Goal: Information Seeking & Learning: Learn about a topic

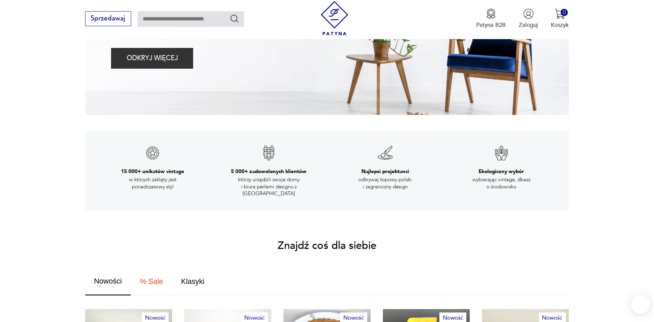
click at [171, 15] on input "text" at bounding box center [191, 19] width 106 height 16
type input "******"
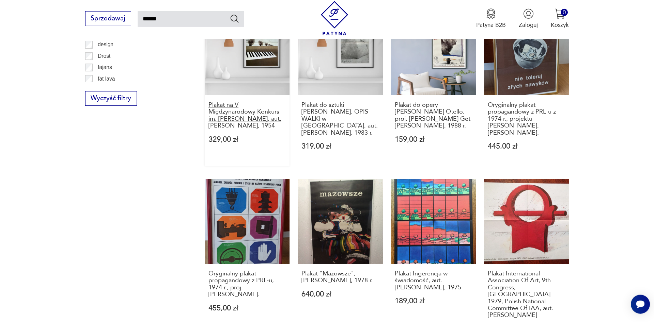
scroll to position [560, 0]
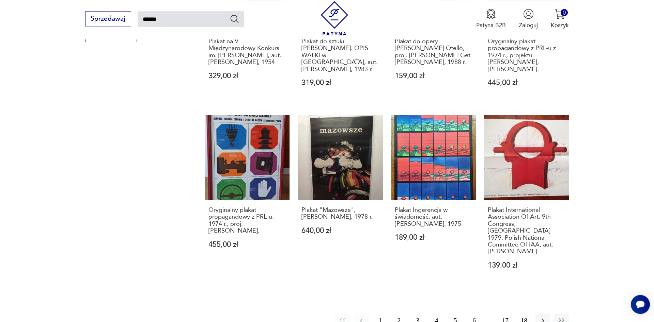
click at [399, 314] on button "2" at bounding box center [398, 321] width 15 height 15
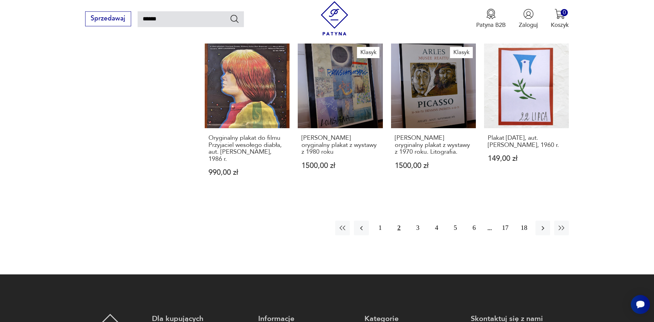
scroll to position [629, 0]
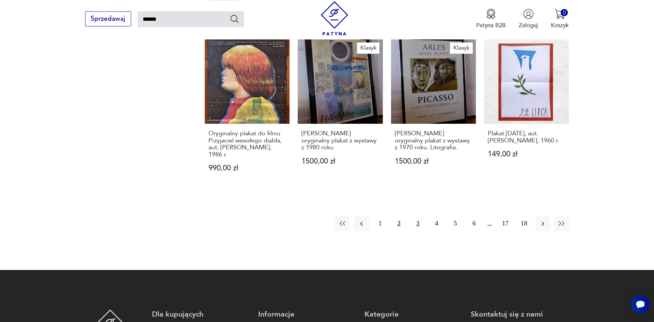
click at [416, 217] on button "3" at bounding box center [417, 224] width 15 height 15
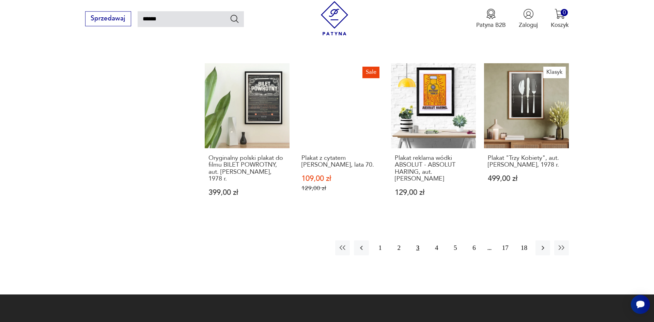
scroll to position [629, 0]
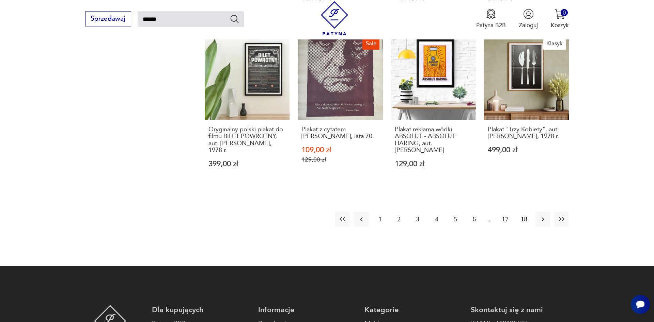
click at [435, 219] on button "4" at bounding box center [436, 219] width 15 height 15
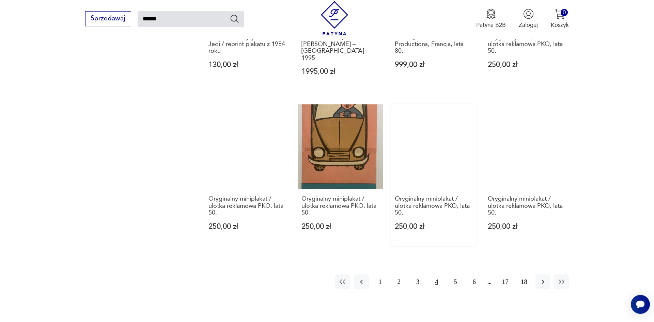
scroll to position [595, 0]
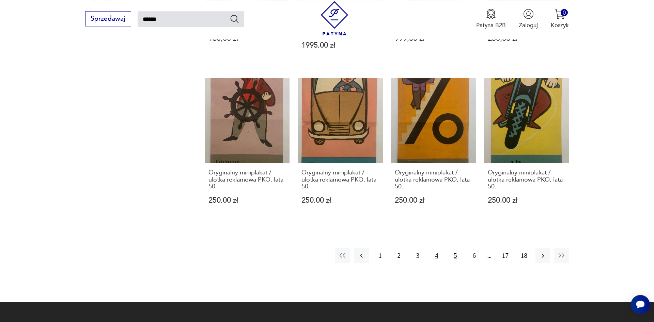
click at [454, 249] on button "5" at bounding box center [455, 256] width 15 height 15
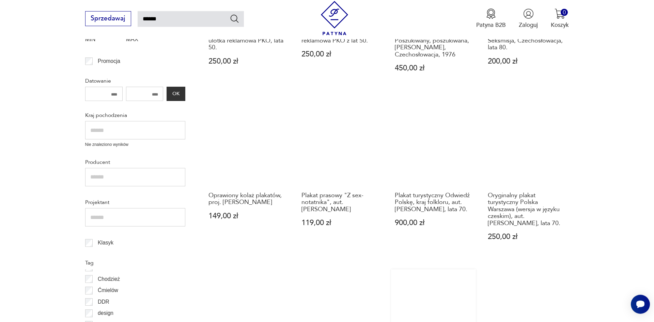
scroll to position [282, 0]
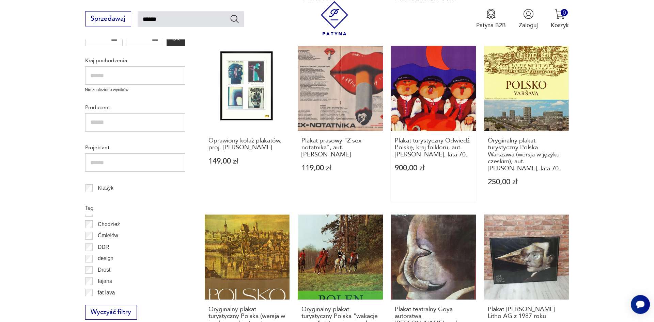
click at [444, 103] on link "Plakat turystyczny Odwiedź Polskę, kraj folkloru, aut. Marek Mosiński, lata 70.…" at bounding box center [433, 124] width 85 height 156
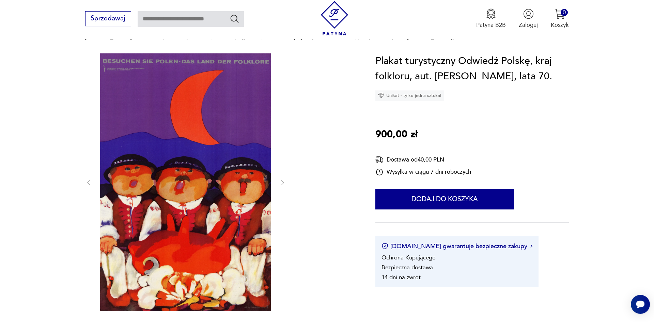
scroll to position [35, 0]
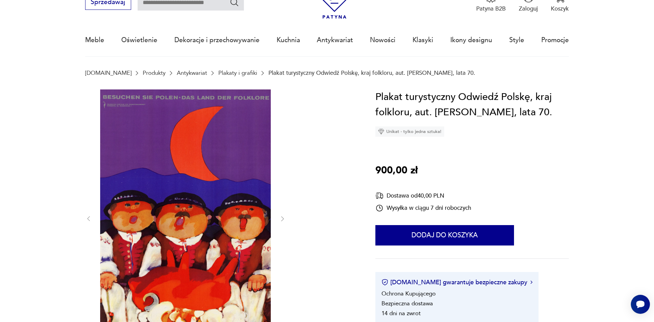
type input "******"
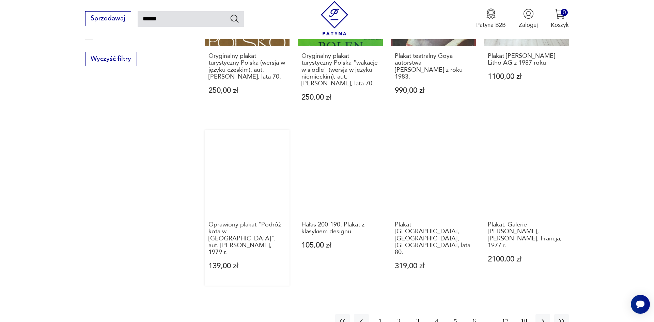
scroll to position [611, 0]
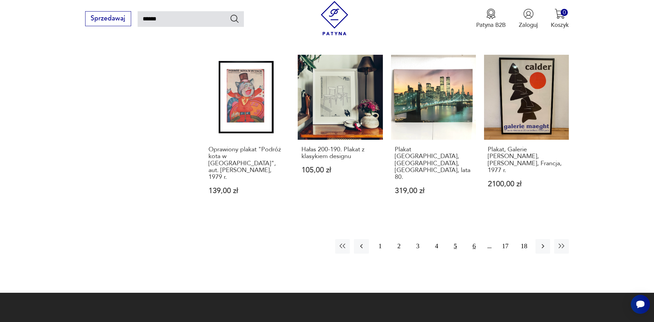
click at [472, 239] on button "6" at bounding box center [473, 246] width 15 height 15
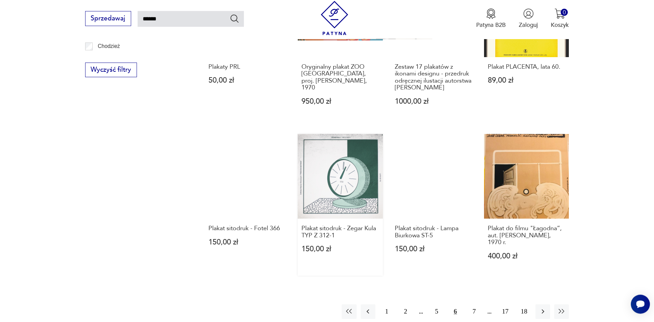
scroll to position [525, 0]
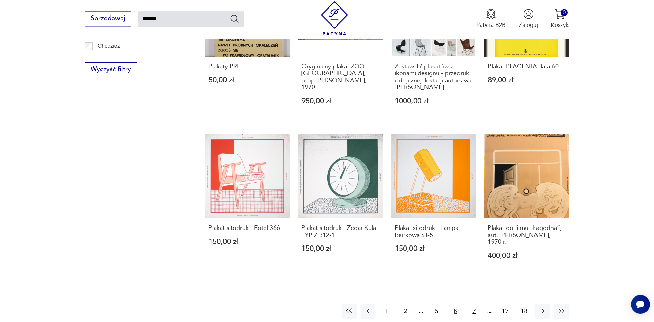
click at [476, 304] on button "7" at bounding box center [473, 311] width 15 height 15
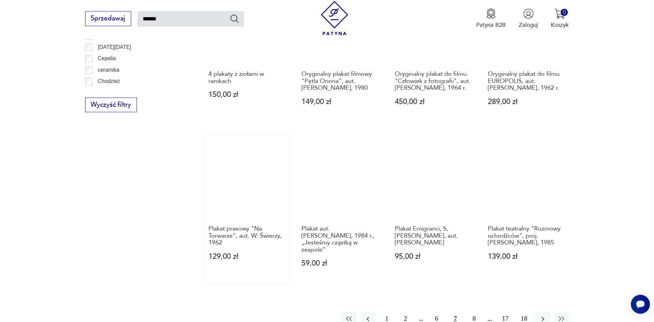
scroll to position [491, 0]
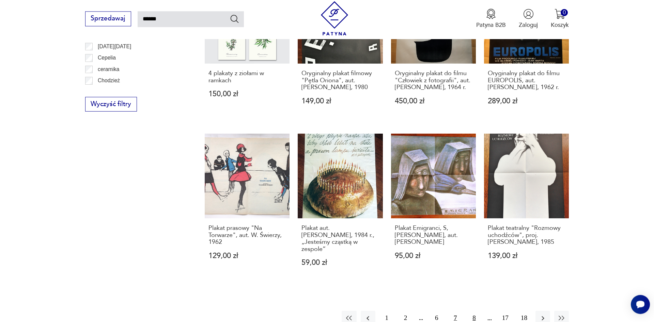
click at [474, 313] on button "8" at bounding box center [473, 318] width 15 height 15
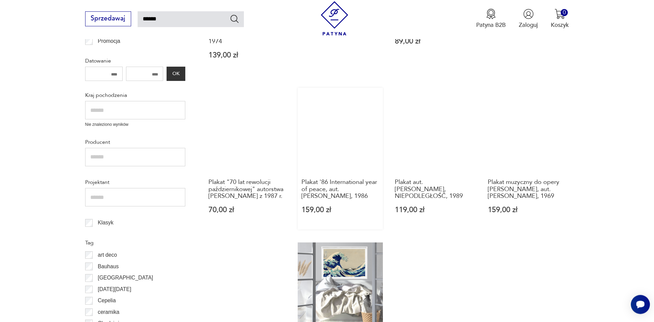
scroll to position [421, 0]
